Goal: Check status

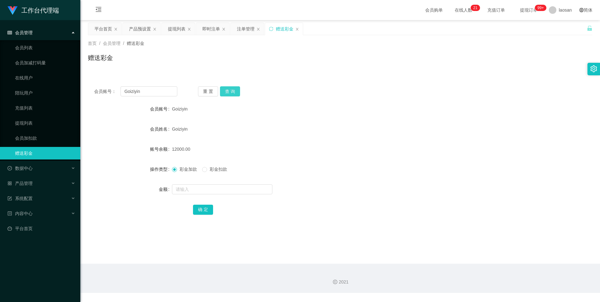
click at [229, 92] on button "查 询" at bounding box center [230, 91] width 20 height 10
click at [215, 195] on div at bounding box center [319, 189] width 294 height 13
click at [222, 188] on input "text" at bounding box center [222, 189] width 100 height 10
type input "4000"
click at [196, 205] on button "确 定" at bounding box center [203, 210] width 20 height 10
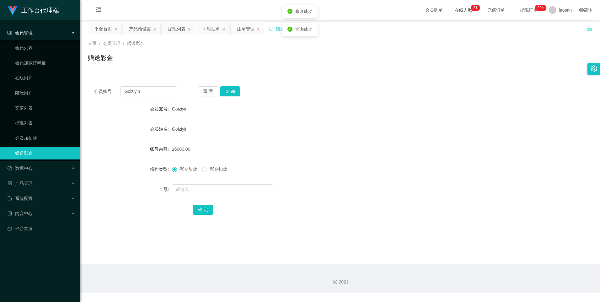
click at [418, 193] on div at bounding box center [319, 189] width 294 height 13
click at [377, 183] on form "会员账号 Goiziyin 会员姓名 [PERSON_NAME] 账号余额 16000.00 操作类型 彩金加款 彩金扣款 金额 确 定" at bounding box center [340, 159] width 505 height 113
click at [369, 97] on div "会员账号： Goiziyin 重 置 查 询 会员账号 Goiziyin 会员姓名 [PERSON_NAME] 账号余额 16000.00 操作类型 彩金加款…" at bounding box center [340, 154] width 505 height 149
drag, startPoint x: 141, startPoint y: 27, endPoint x: 212, endPoint y: 62, distance: 79.6
click at [141, 27] on div "产品预设置" at bounding box center [140, 29] width 22 height 12
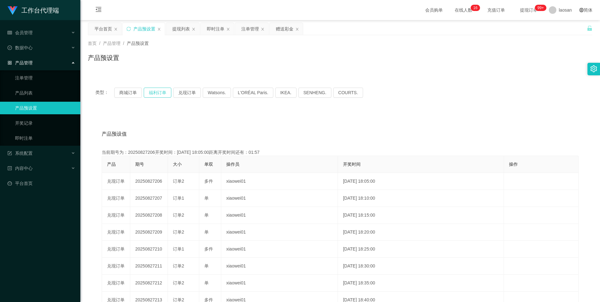
click at [156, 94] on button "福利订单" at bounding box center [158, 93] width 28 height 10
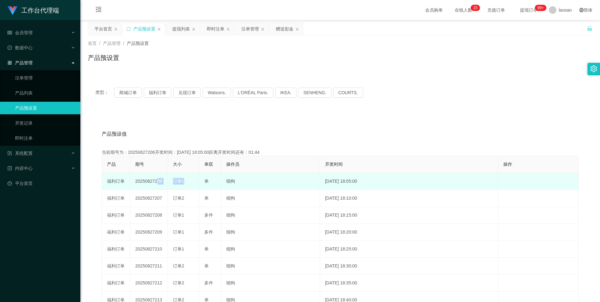
drag, startPoint x: 155, startPoint y: 181, endPoint x: 207, endPoint y: 179, distance: 51.8
click at [207, 179] on tr "福利订单 20250827206 订单1 单 细狗 [DATE] 18:05:00 编 辑 限制投注" at bounding box center [340, 181] width 477 height 17
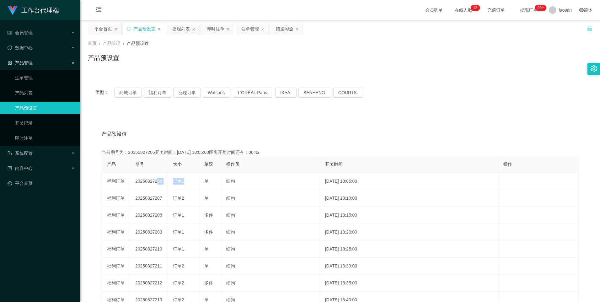
drag, startPoint x: 218, startPoint y: 28, endPoint x: 247, endPoint y: 45, distance: 34.5
click at [218, 28] on div "即时注单" at bounding box center [216, 29] width 18 height 12
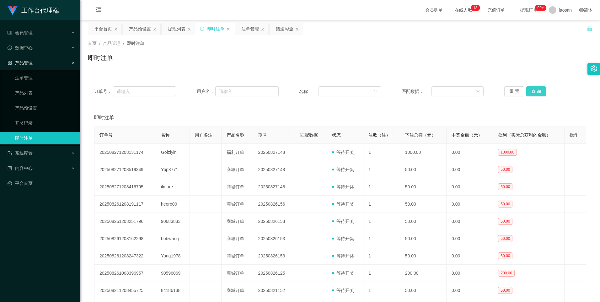
click at [532, 90] on button "查 询" at bounding box center [536, 91] width 20 height 10
